Goal: Information Seeking & Learning: Learn about a topic

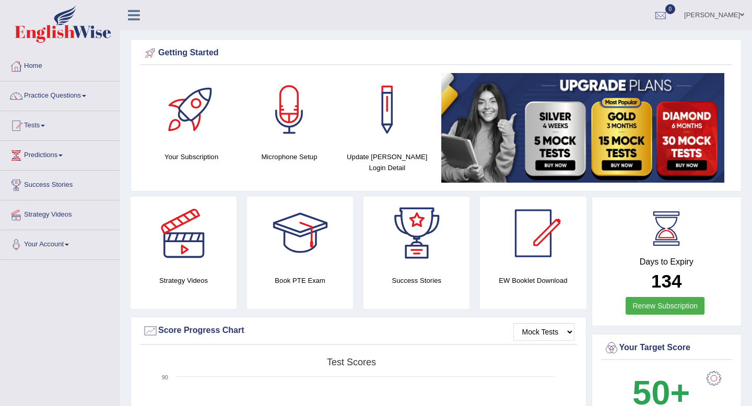
click at [76, 95] on link "Practice Questions" at bounding box center [60, 94] width 119 height 26
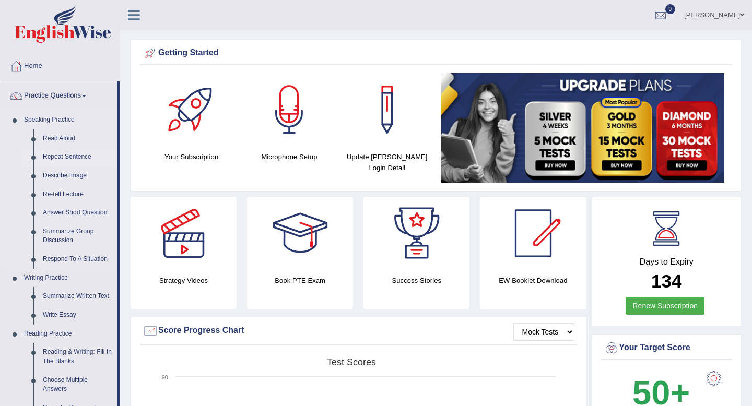
click at [67, 159] on link "Repeat Sentence" at bounding box center [77, 157] width 79 height 19
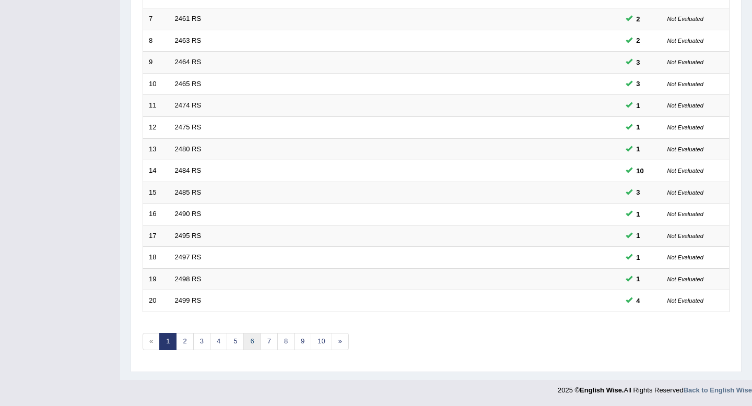
click at [253, 345] on link "6" at bounding box center [251, 341] width 17 height 17
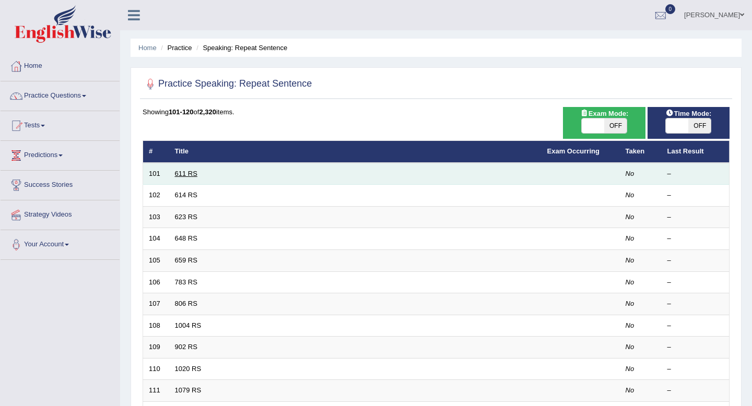
click at [190, 173] on link "611 RS" at bounding box center [186, 174] width 22 height 8
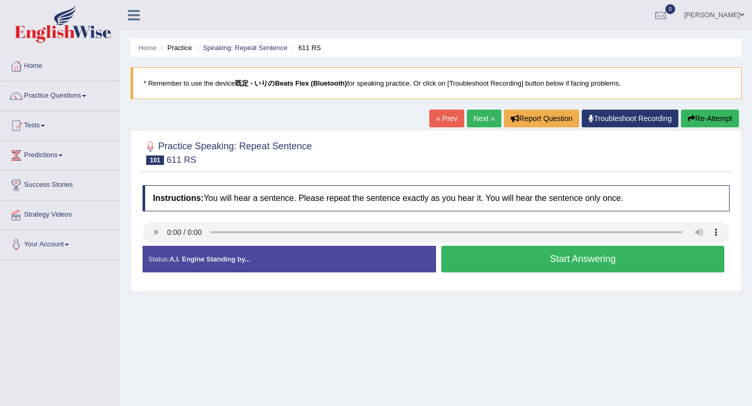
click at [481, 116] on link "Next »" at bounding box center [484, 119] width 34 height 18
click at [503, 260] on button "Start Answering" at bounding box center [582, 259] width 283 height 27
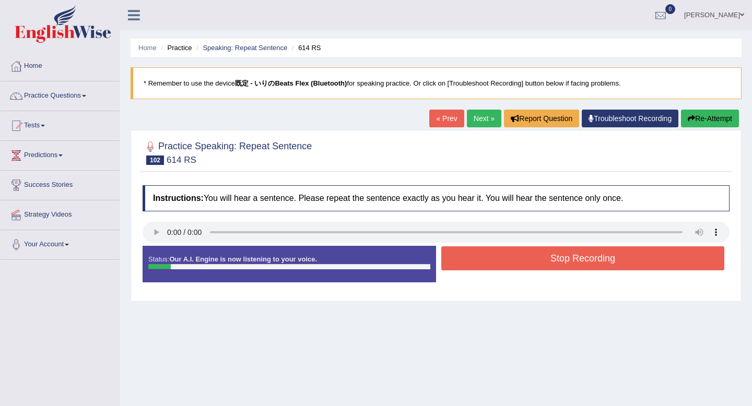
click at [503, 260] on button "Stop Recording" at bounding box center [582, 259] width 283 height 24
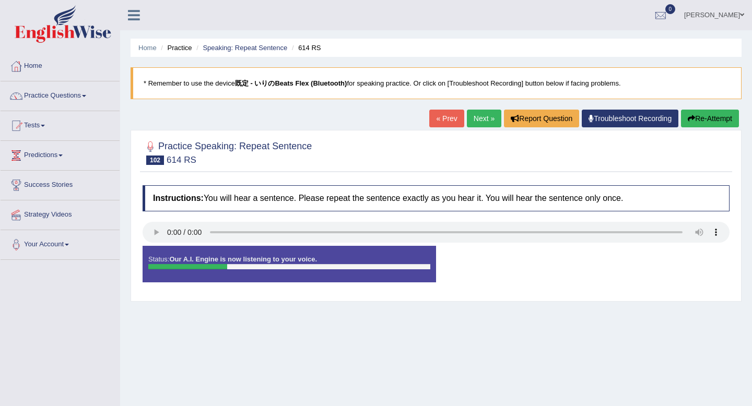
click at [163, 259] on div "Status: Our A.I. Engine is now listening to your voice." at bounding box center [290, 264] width 294 height 37
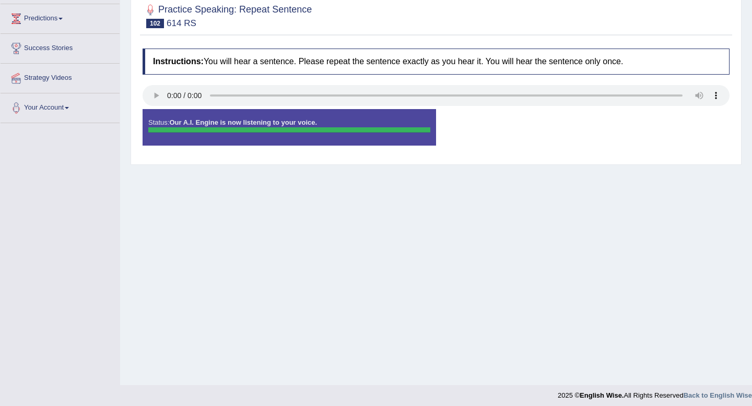
scroll to position [142, 0]
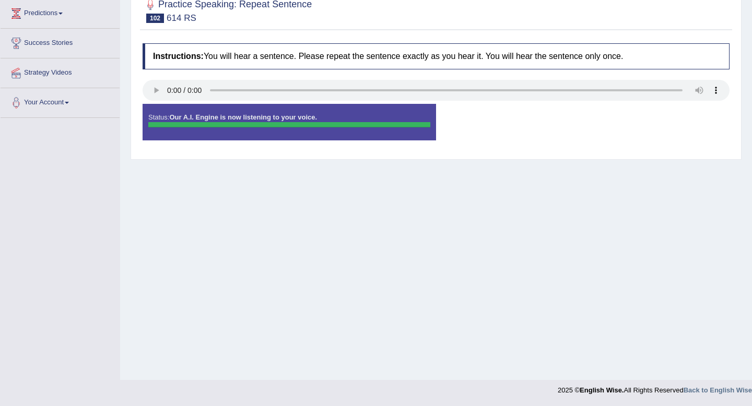
click at [330, 131] on div "Status: Our A.I. Engine is now listening to your voice." at bounding box center [290, 122] width 294 height 37
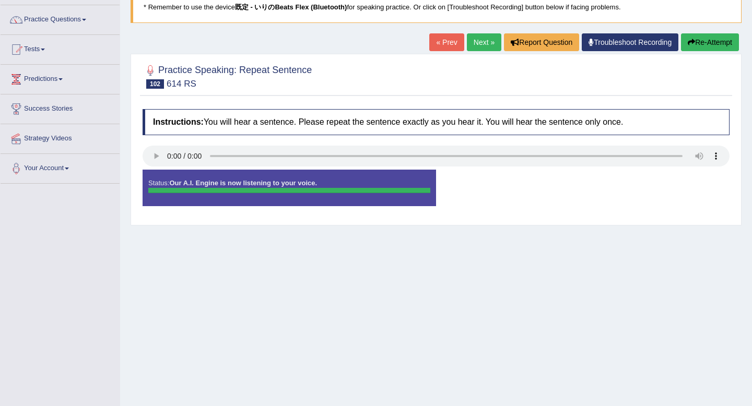
scroll to position [0, 0]
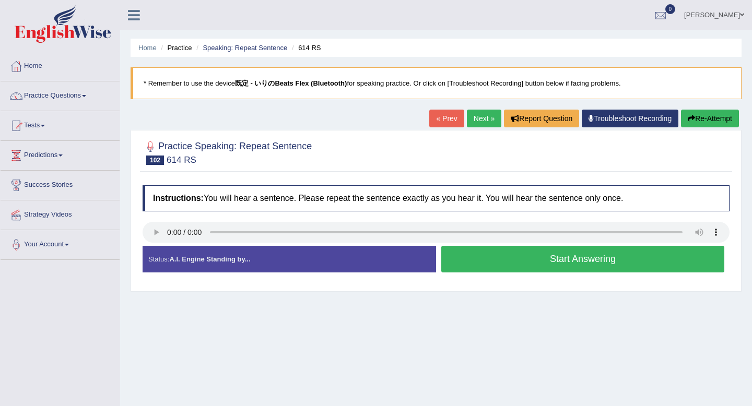
click at [57, 96] on link "Practice Questions" at bounding box center [60, 94] width 119 height 26
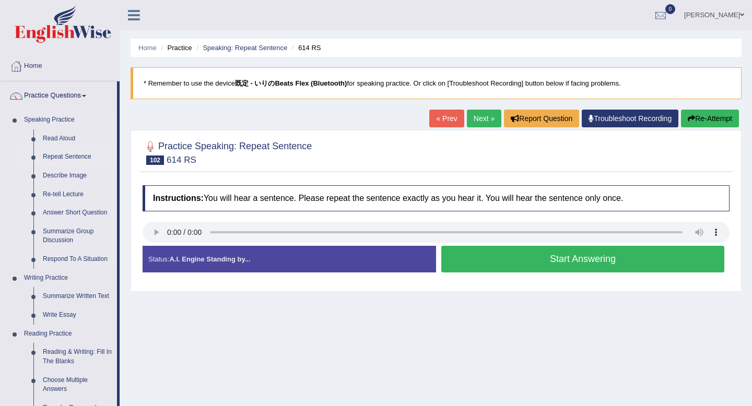
click at [69, 156] on link "Repeat Sentence" at bounding box center [77, 157] width 79 height 19
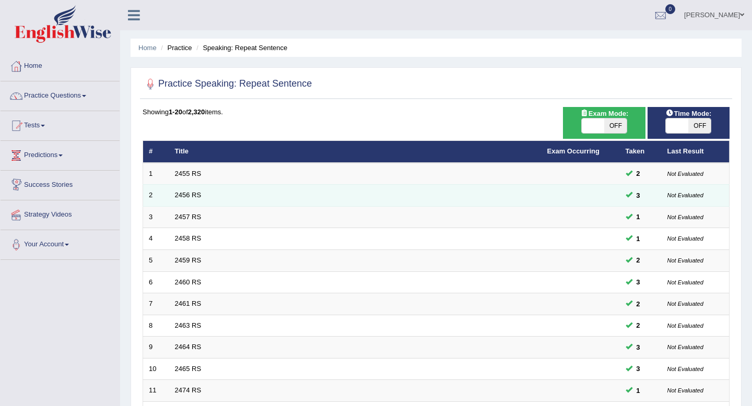
scroll to position [285, 0]
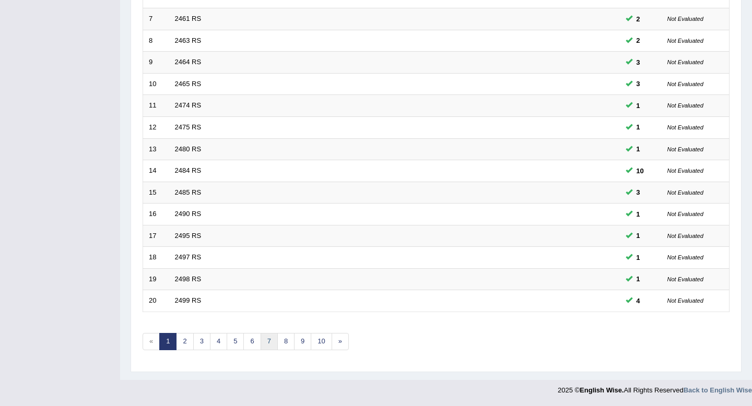
click at [270, 344] on link "7" at bounding box center [269, 341] width 17 height 17
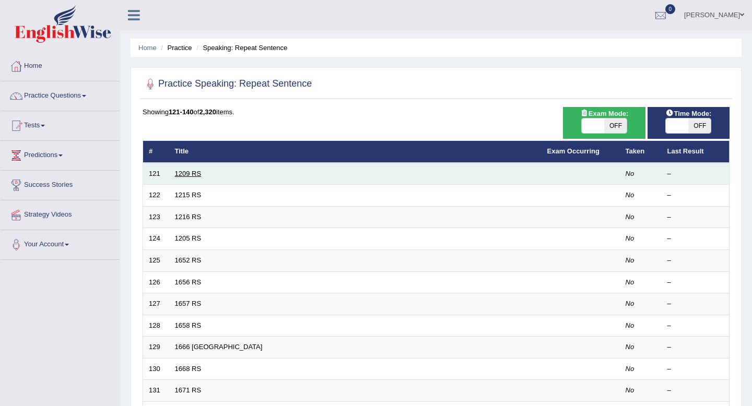
click at [192, 174] on link "1209 RS" at bounding box center [188, 174] width 27 height 8
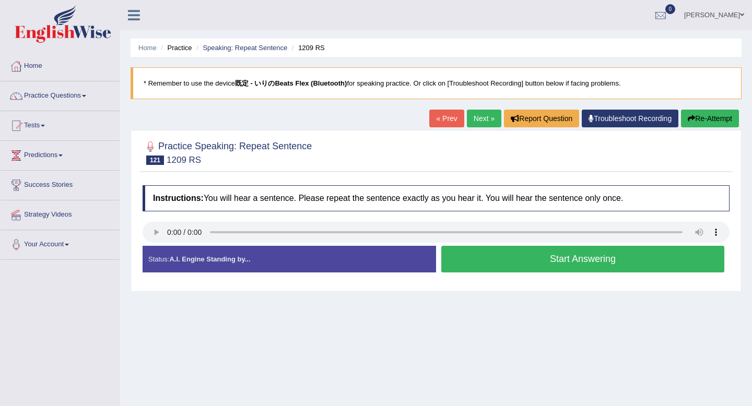
click at [502, 251] on button "Start Answering" at bounding box center [582, 259] width 283 height 27
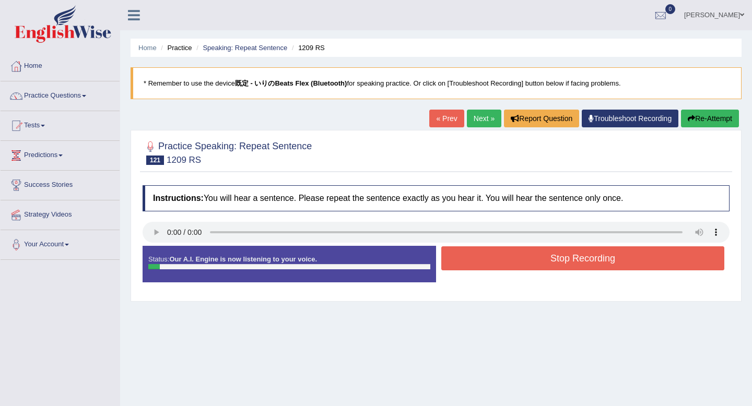
click at [502, 251] on button "Stop Recording" at bounding box center [582, 259] width 283 height 24
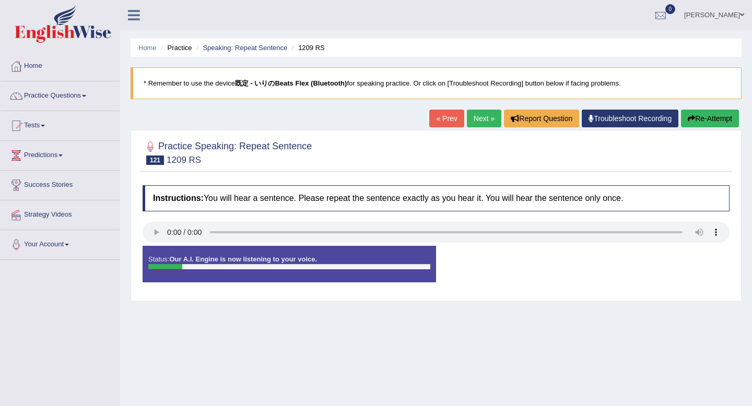
click at [502, 251] on div "Status: Our A.I. Engine is now listening to your voice. Start Answering Stop Re…" at bounding box center [436, 269] width 587 height 47
click at [192, 245] on div at bounding box center [436, 234] width 587 height 24
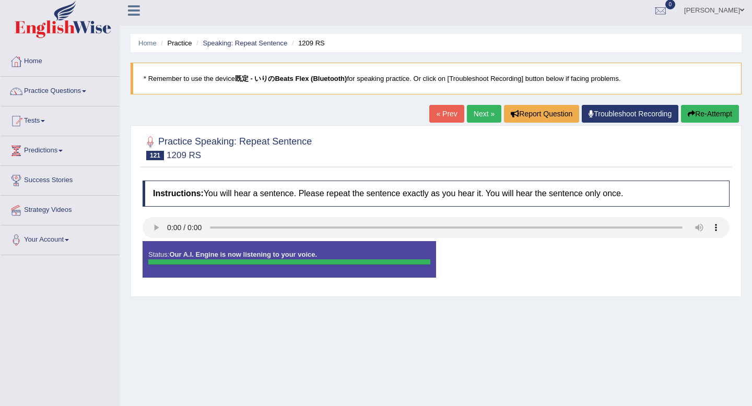
scroll to position [3, 0]
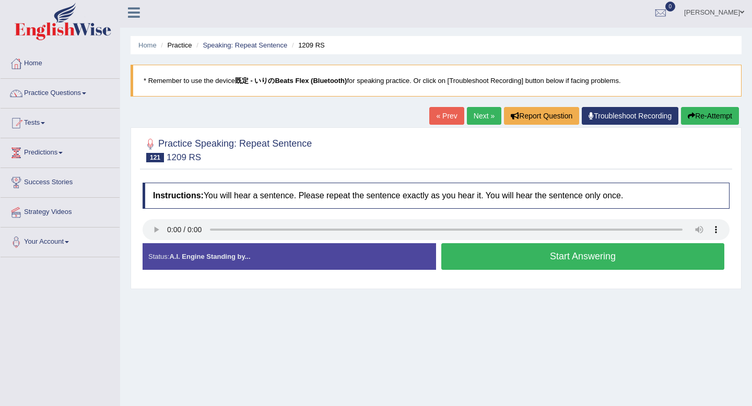
click at [505, 262] on button "Start Answering" at bounding box center [582, 256] width 283 height 27
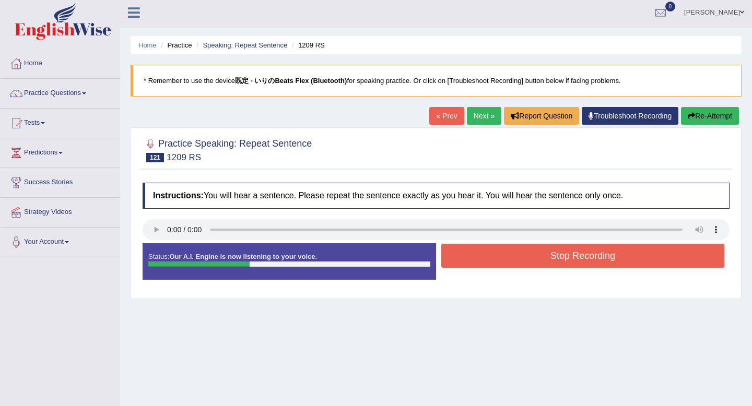
click at [505, 262] on button "Stop Recording" at bounding box center [582, 256] width 283 height 24
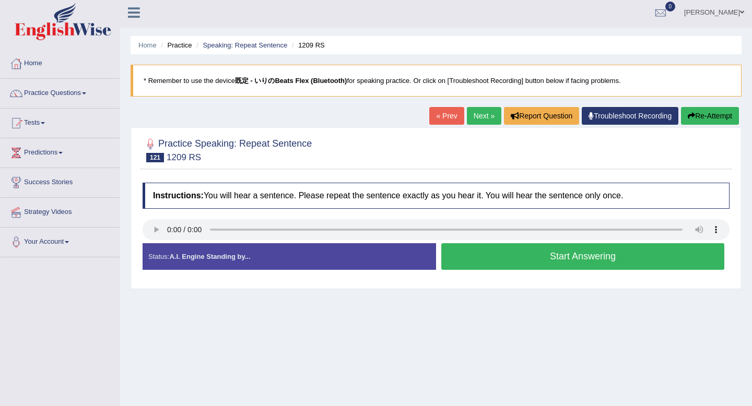
click at [464, 259] on button "Start Answering" at bounding box center [582, 256] width 283 height 27
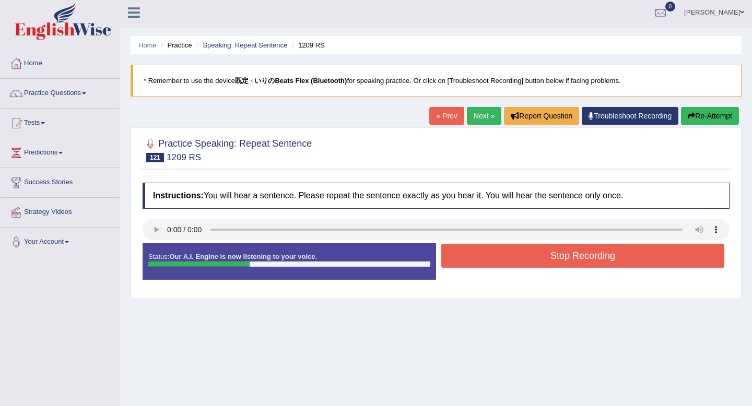
click at [464, 259] on button "Stop Recording" at bounding box center [582, 256] width 283 height 24
